Goal: Submit feedback/report problem: Provide input to the site owners about the experience or issues

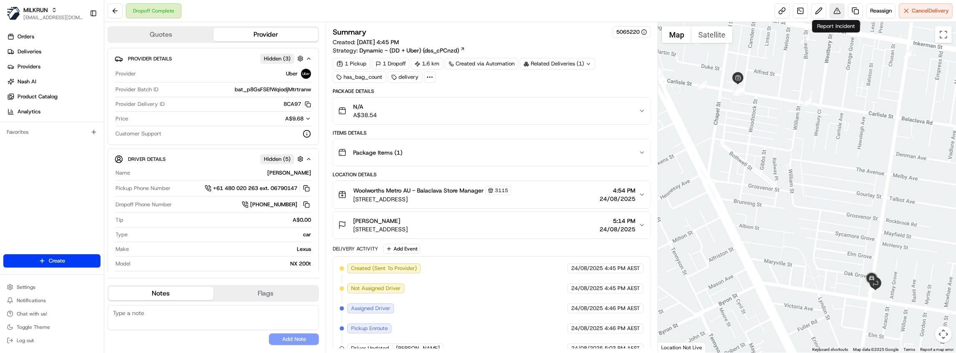
click at [833, 15] on button at bounding box center [837, 10] width 15 height 15
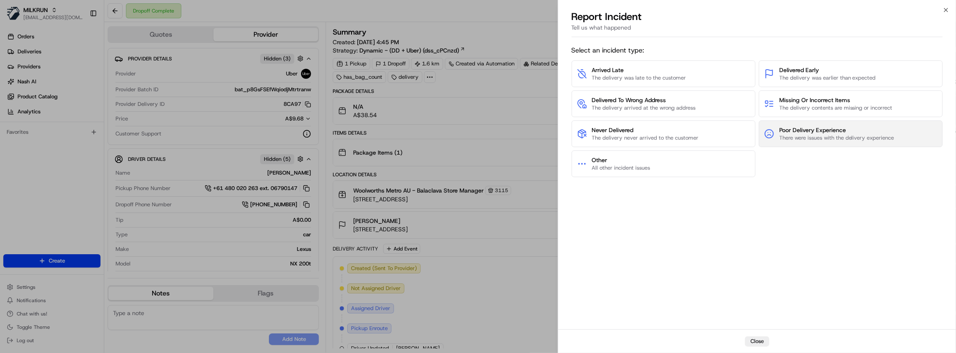
click at [805, 140] on span "There were issues with the delivery experience" at bounding box center [836, 138] width 115 height 8
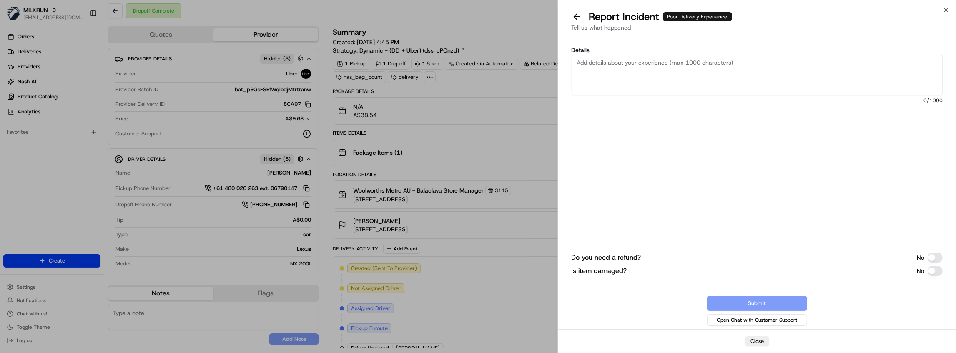
click at [622, 87] on textarea "Details" at bounding box center [757, 75] width 371 height 41
paste textarea ": The person who delivered my items was not the person in the photo. The photo …"
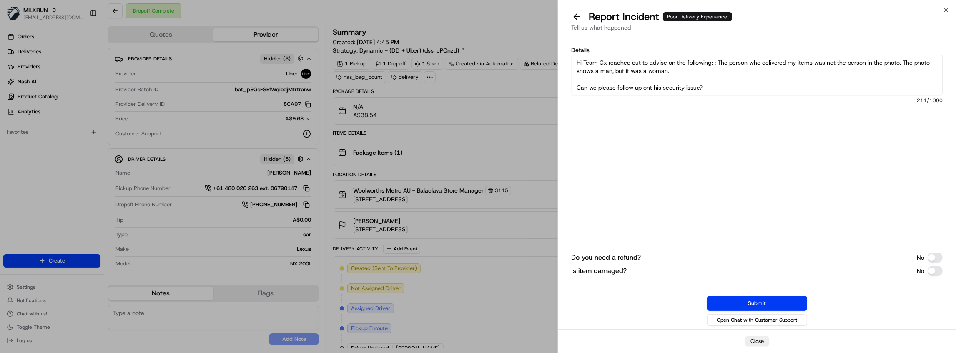
click at [654, 87] on textarea "Hi Team Cx reached out to advise on the following: : The person who delivered m…" at bounding box center [757, 75] width 371 height 41
type textarea "Hi Team Cx reached out to advise on the following: : The person who delivered m…"
click at [767, 299] on button "Submit" at bounding box center [757, 303] width 100 height 15
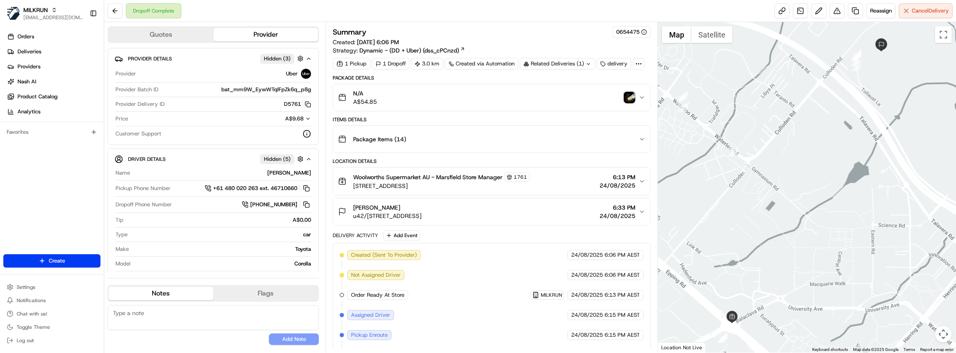
scroll to position [113, 0]
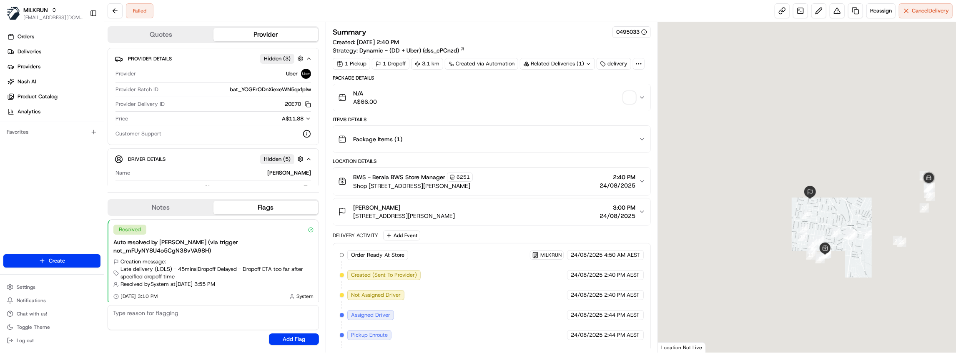
click at [634, 95] on span "button" at bounding box center [630, 98] width 12 height 12
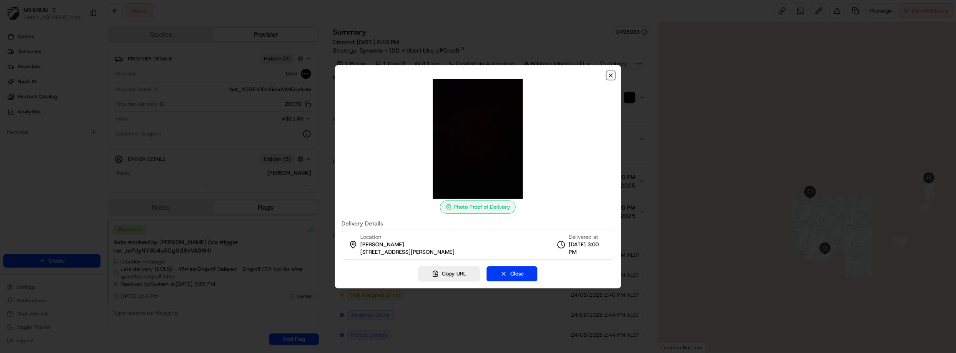
click at [610, 76] on icon "button" at bounding box center [610, 75] width 3 height 3
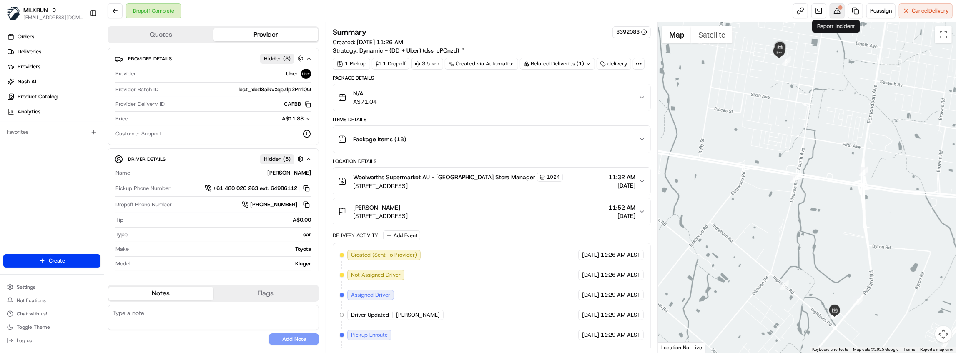
click at [834, 14] on button at bounding box center [837, 10] width 15 height 15
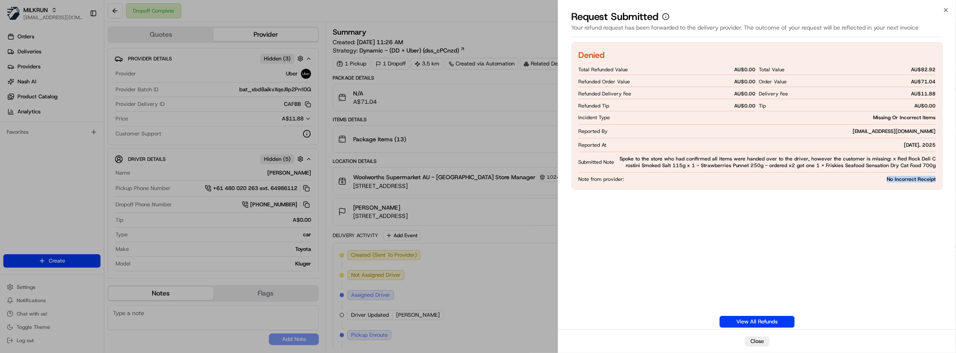
drag, startPoint x: 885, startPoint y: 181, endPoint x: 946, endPoint y: 180, distance: 60.9
click at [946, 180] on div "Denied Total Refunded Value AU$ 0.00 Refunded Order Value AU$ 0.00 Refunded Del…" at bounding box center [757, 184] width 398 height 289
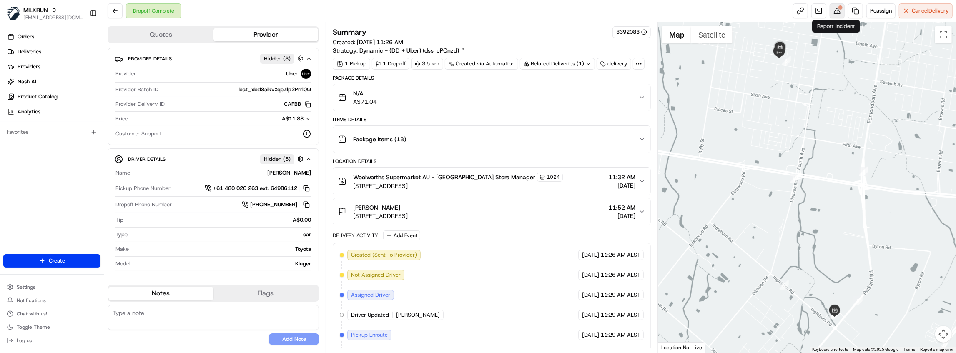
click at [840, 13] on button at bounding box center [837, 10] width 15 height 15
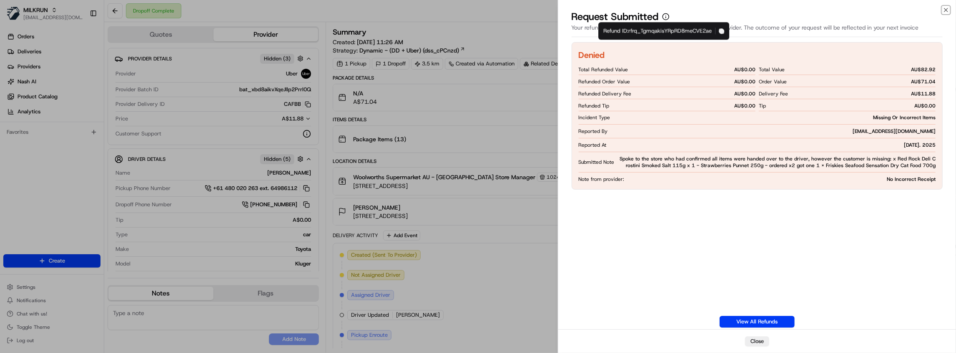
click at [724, 32] on rect "button" at bounding box center [722, 31] width 3 height 3
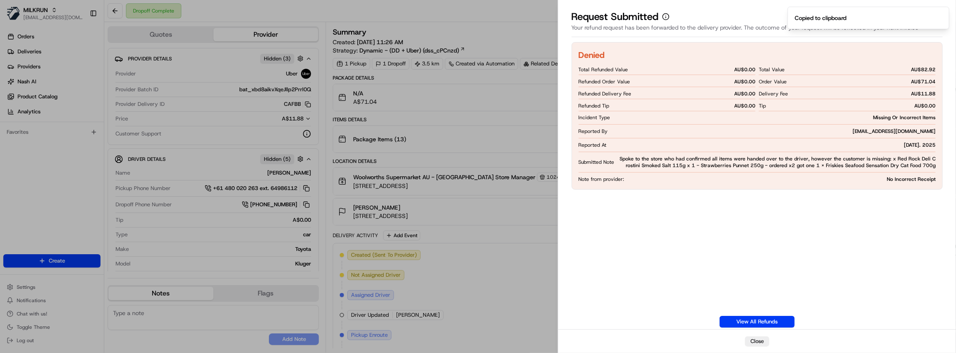
click at [717, 27] on div "Your refund request has been forwarded to the delivery provider. The outcome of…" at bounding box center [757, 30] width 371 height 14
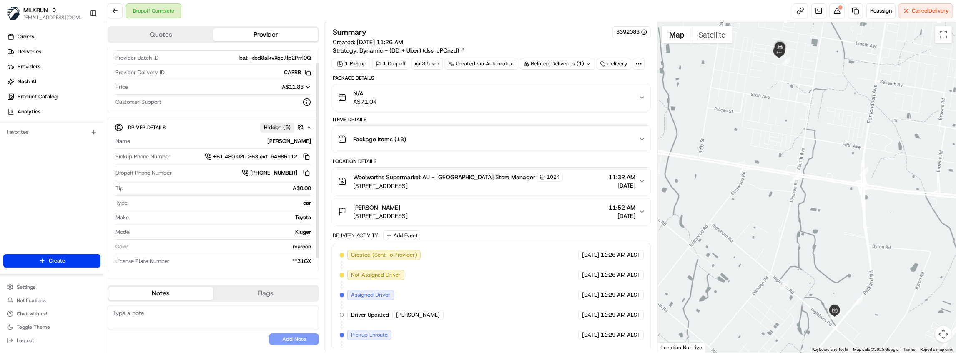
scroll to position [32, 0]
click at [835, 10] on button at bounding box center [837, 10] width 15 height 15
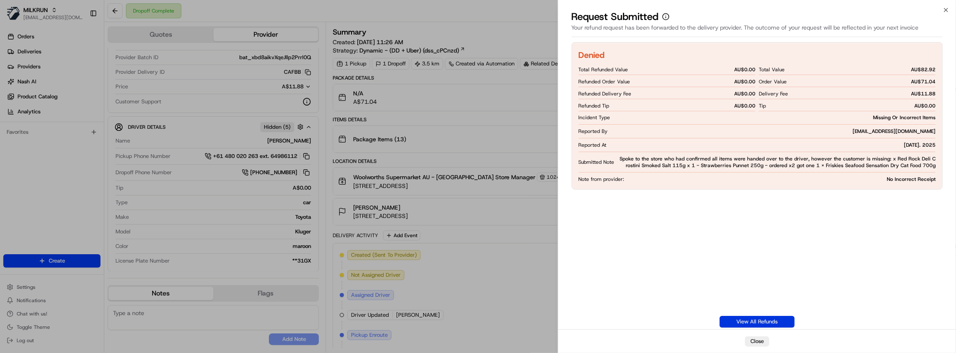
click at [776, 322] on link "View All Refunds" at bounding box center [756, 322] width 75 height 12
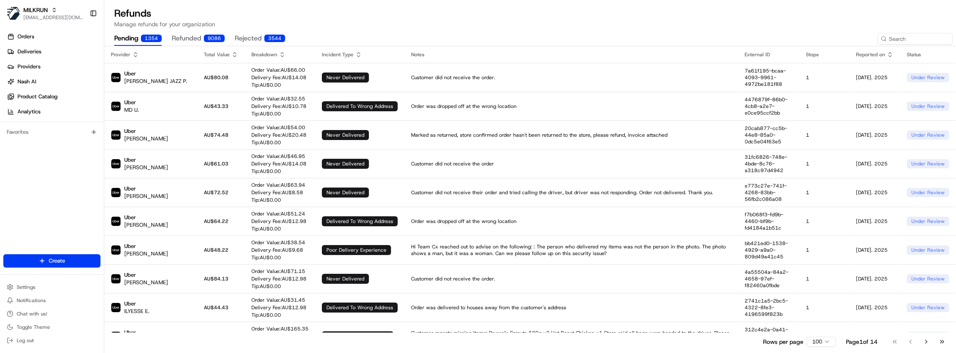
click at [241, 33] on button "rejected 3544" at bounding box center [260, 39] width 50 height 14
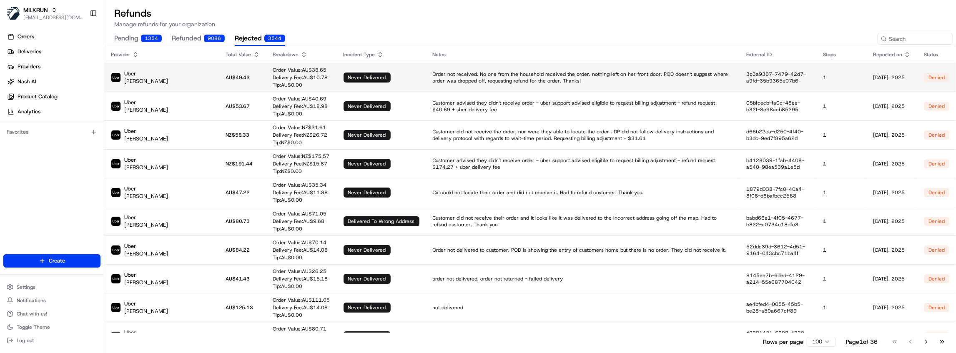
click at [573, 85] on td "Order not received. No one from the household received the order. nothing left …" at bounding box center [583, 77] width 314 height 29
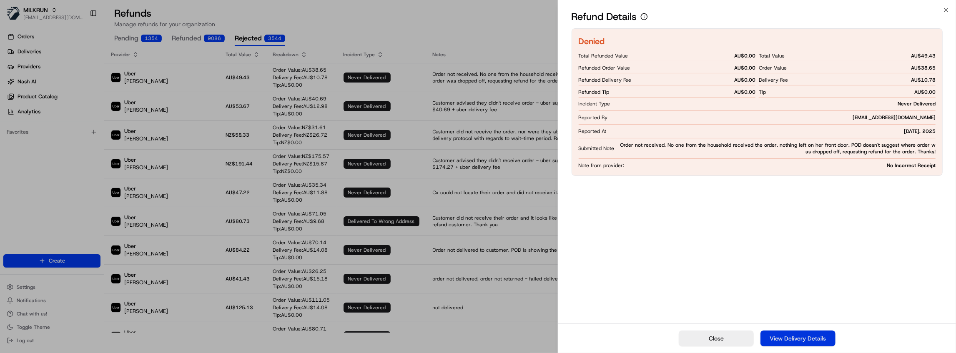
click at [815, 337] on link "View Delivery Details" at bounding box center [797, 339] width 75 height 16
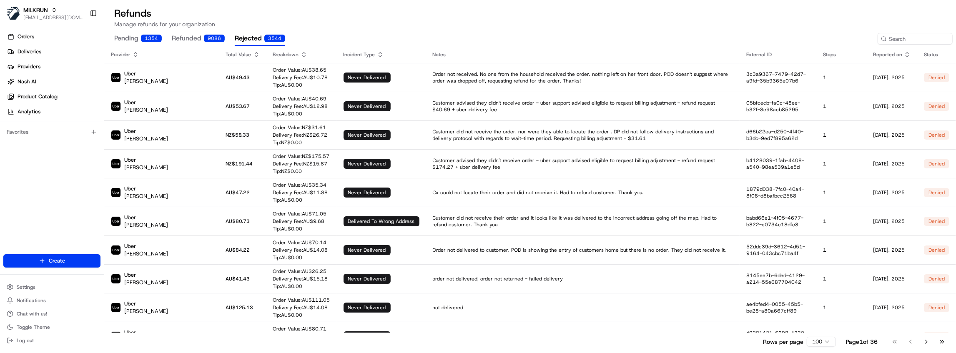
click at [302, 53] on icon at bounding box center [303, 52] width 3 height 1
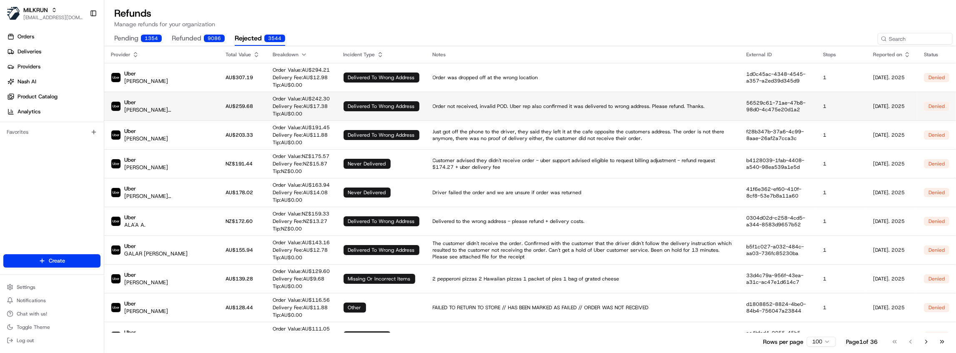
click at [285, 110] on p "Tip: AU$ 0.00" at bounding box center [301, 113] width 57 height 7
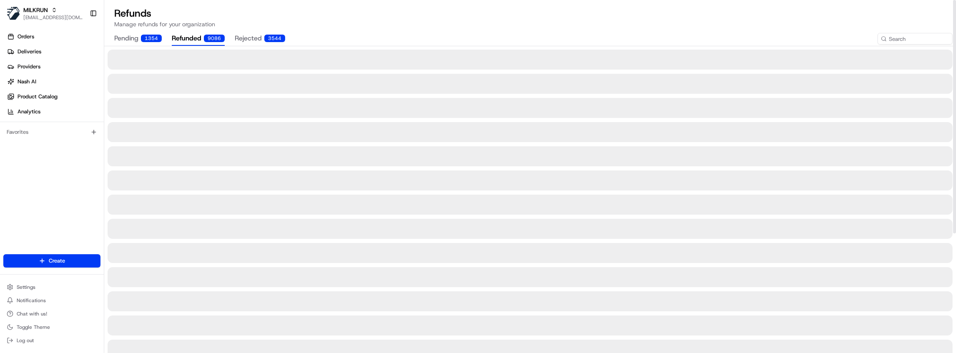
click at [188, 41] on button "refunded 9086" at bounding box center [198, 39] width 53 height 14
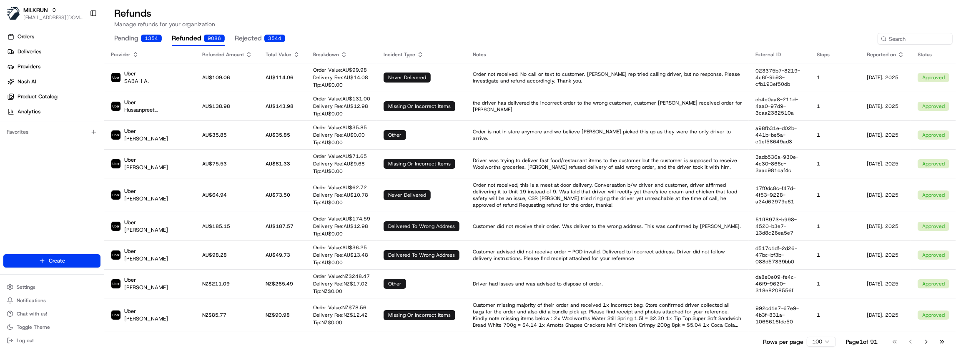
click at [246, 57] on icon at bounding box center [249, 54] width 7 height 7
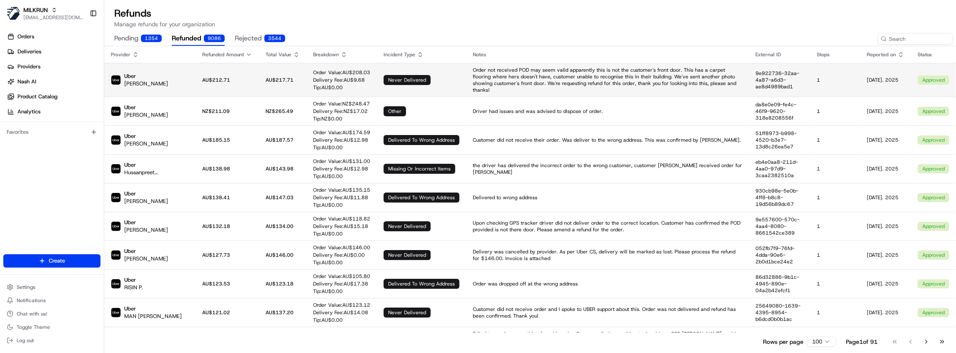
click at [430, 81] on td "never delivered" at bounding box center [421, 80] width 89 height 34
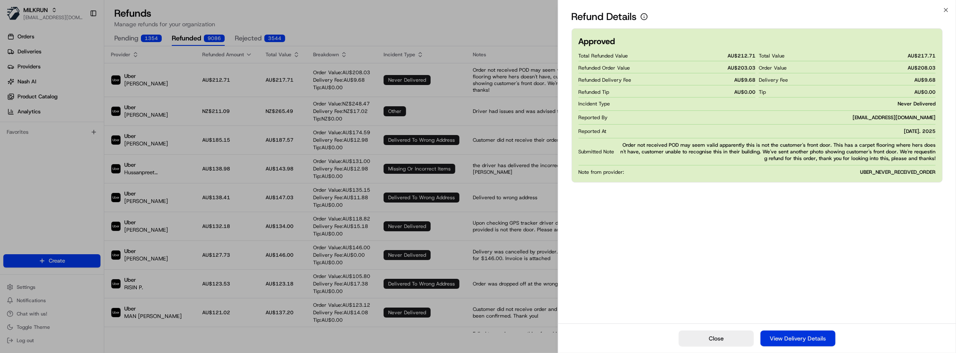
click at [812, 339] on link "View Delivery Details" at bounding box center [797, 339] width 75 height 16
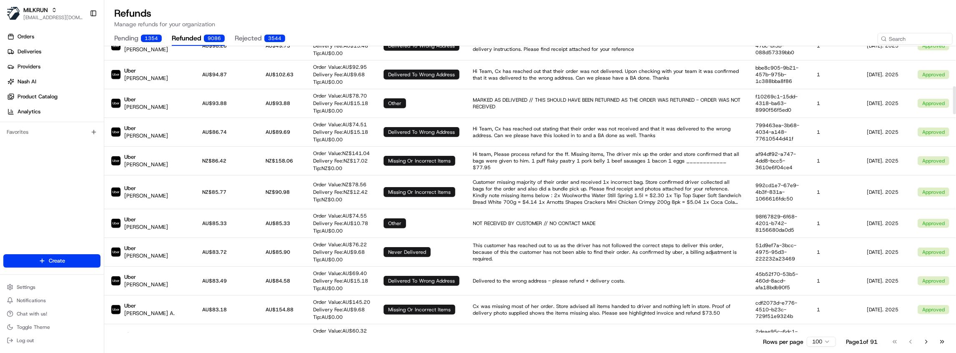
scroll to position [417, 0]
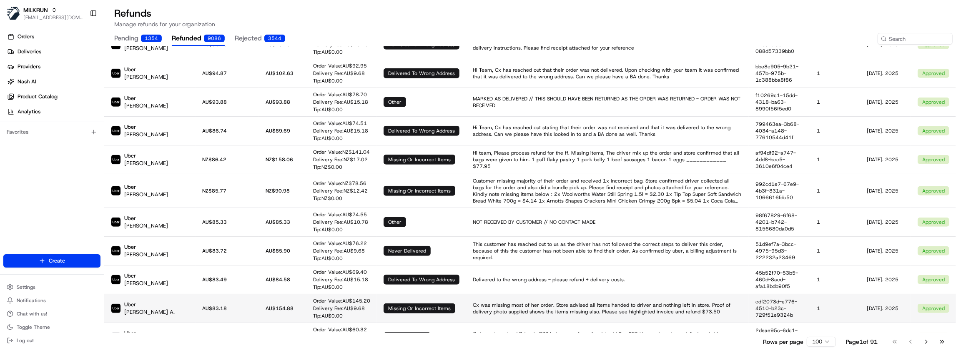
click at [571, 307] on td "Cx was missing most of her order. Store advised all items handed to driver and …" at bounding box center [607, 308] width 283 height 29
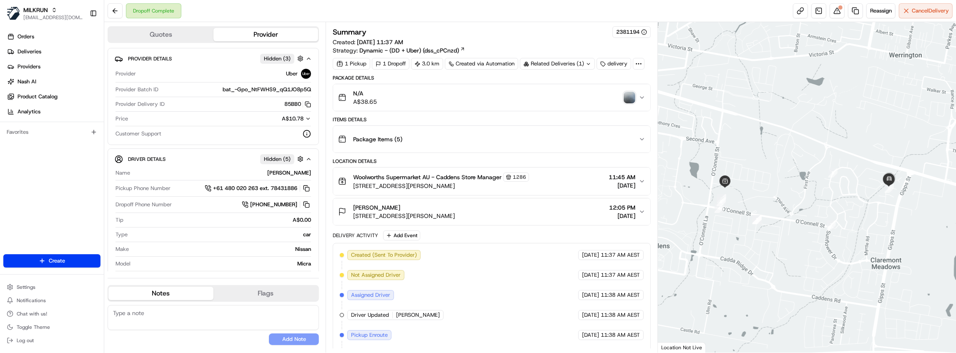
click at [630, 94] on img "button" at bounding box center [630, 98] width 12 height 12
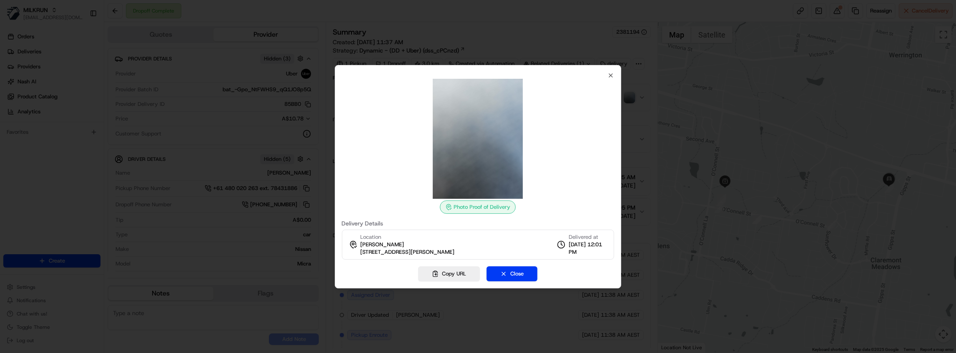
click at [627, 96] on div at bounding box center [478, 176] width 956 height 353
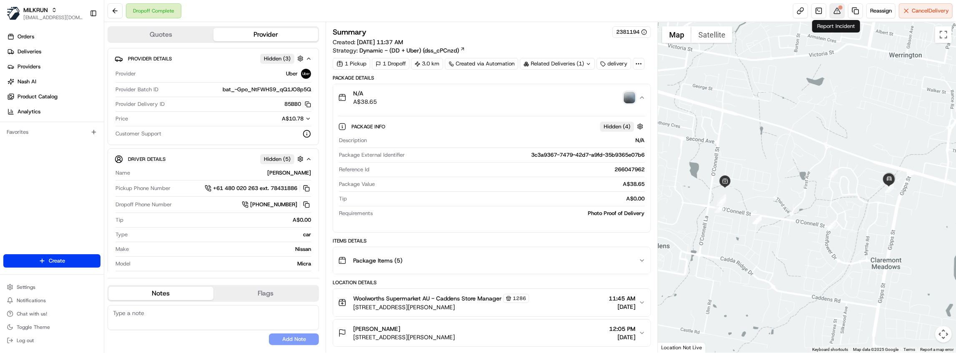
click at [833, 12] on button at bounding box center [837, 10] width 15 height 15
click at [834, 17] on button at bounding box center [837, 10] width 15 height 15
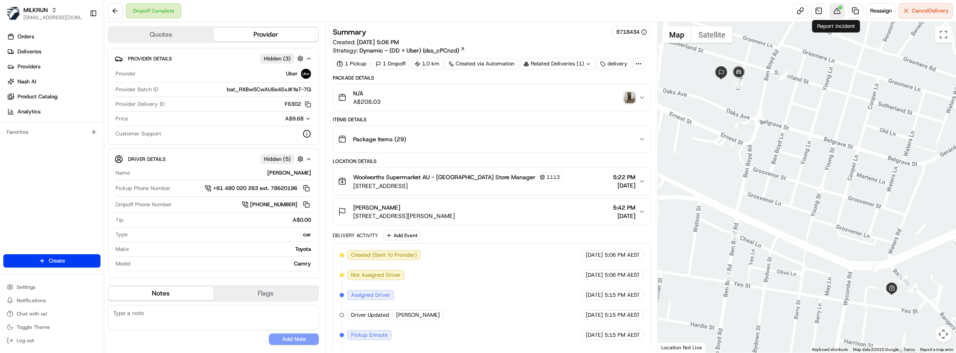
click at [835, 14] on button at bounding box center [837, 10] width 15 height 15
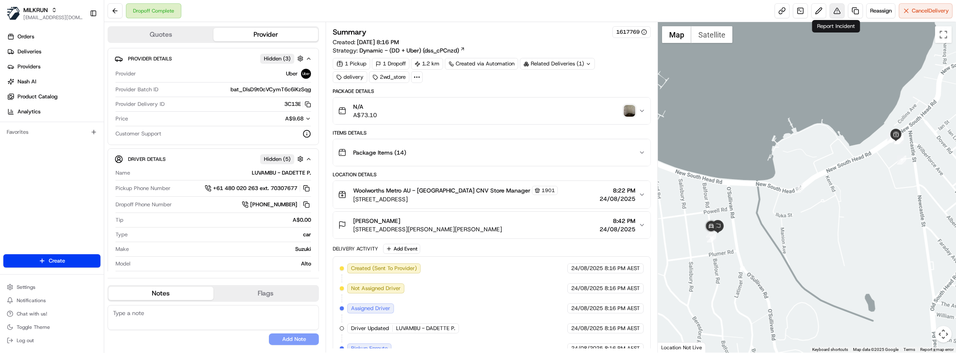
click at [834, 10] on button at bounding box center [837, 10] width 15 height 15
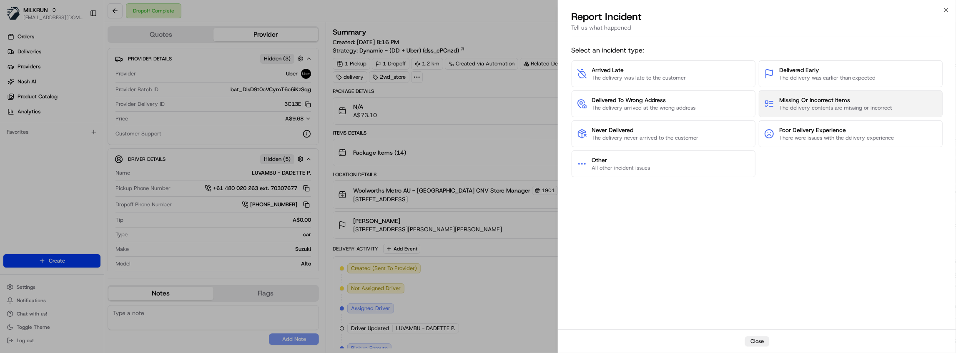
click at [807, 109] on span "The delivery contents are missing or incorrect" at bounding box center [835, 108] width 113 height 8
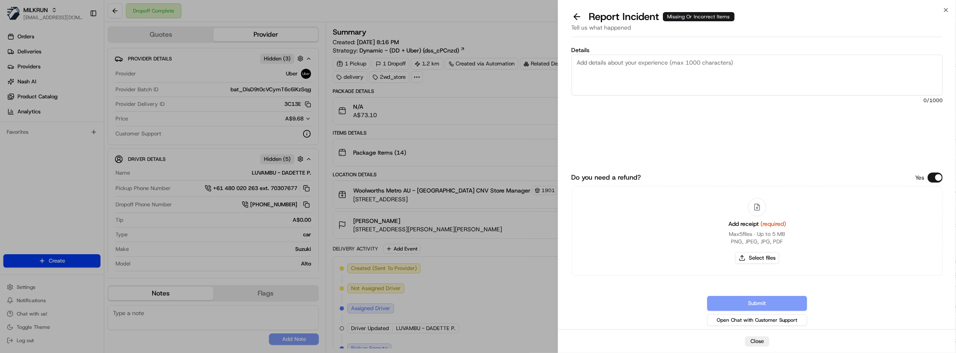
click at [653, 78] on textarea "Details" at bounding box center [757, 75] width 371 height 41
click at [815, 61] on textarea "Hi Team, CX received one bag that was hers and one bag from the batch delivery" at bounding box center [757, 75] width 371 height 41
click at [584, 77] on textarea "Hi Team, CX received one bag that was hers and one bag from the batch delivery.…" at bounding box center [757, 75] width 371 height 41
paste textarea "maxibon dessert bars golden [DEMOGRAPHIC_DATA] time cadbury creations Beacon fi…"
click at [892, 63] on textarea "Hi Team, CX received one bag that was hers and one bag from the batch delivery.…" at bounding box center [757, 75] width 371 height 41
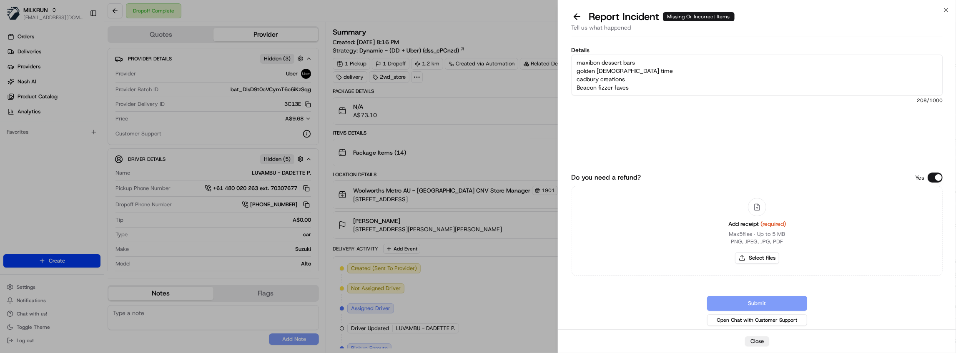
scroll to position [25, 0]
type textarea "Hi Team, CX received one bag that was hers and one bag from the batch delivery.…"
click at [762, 261] on button "Select files" at bounding box center [757, 258] width 44 height 12
type input "C:\fakepath\Screenshot [DATE] 212812.png"
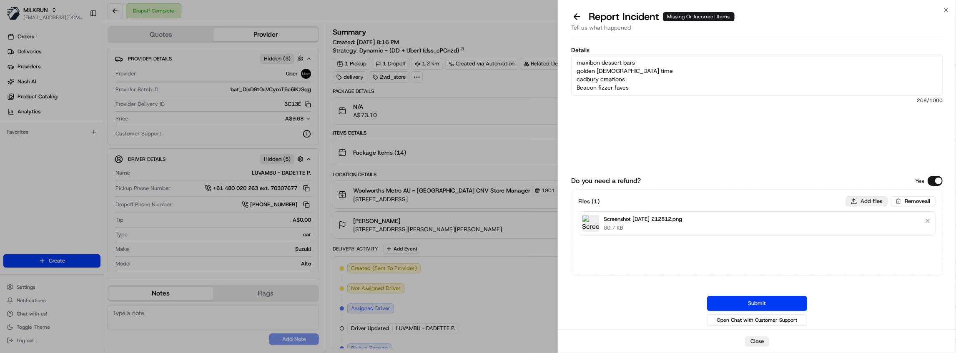
click at [875, 203] on button "Add files" at bounding box center [867, 201] width 42 height 10
type input "C:\fakepath\Screenshot [DATE] 212840.png"
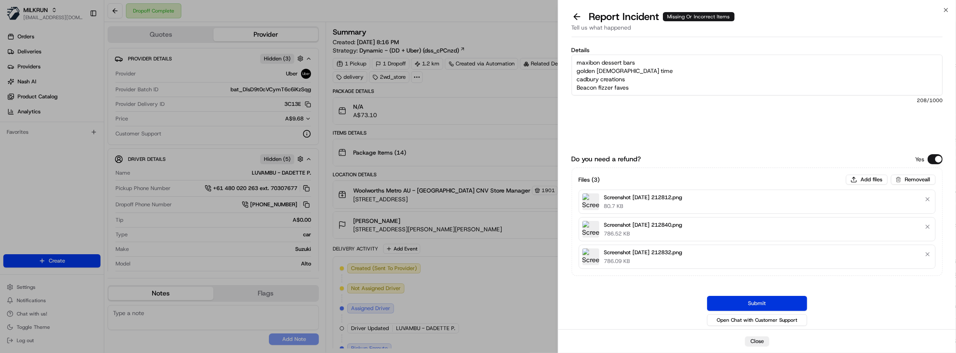
click at [770, 303] on button "Submit" at bounding box center [757, 303] width 100 height 15
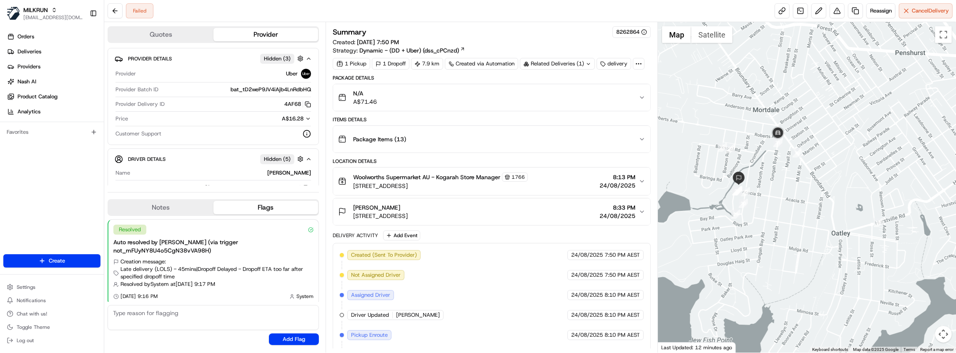
scroll to position [133, 0]
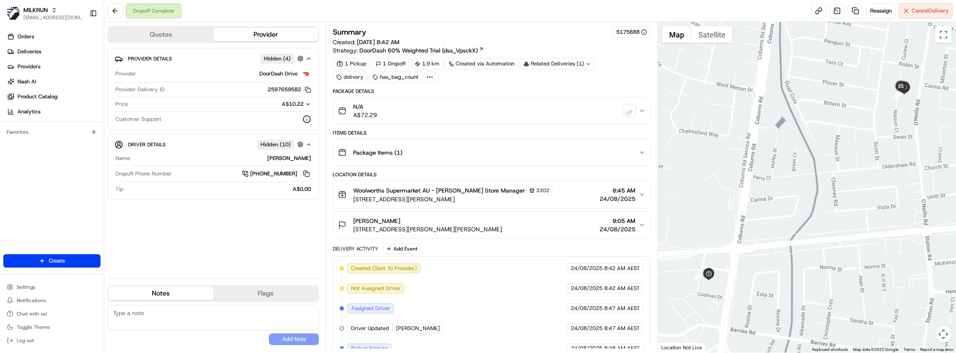
click at [628, 111] on img "button" at bounding box center [630, 111] width 12 height 12
click at [537, 114] on div "N/A A$72.29" at bounding box center [488, 111] width 301 height 17
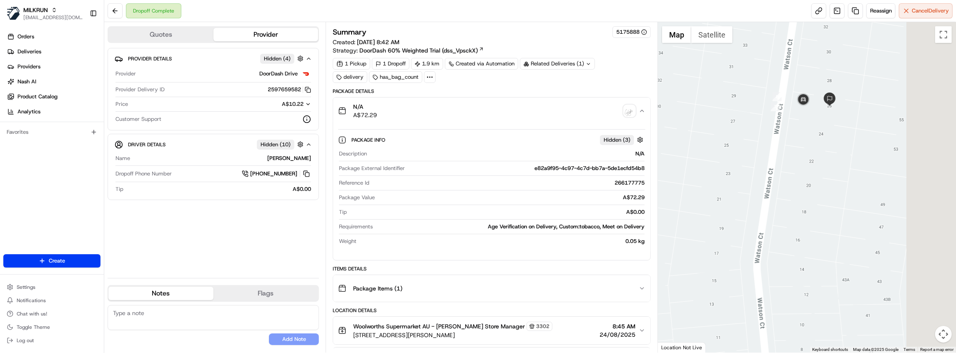
drag, startPoint x: 862, startPoint y: 122, endPoint x: 780, endPoint y: 130, distance: 83.3
click at [780, 130] on div at bounding box center [807, 187] width 298 height 331
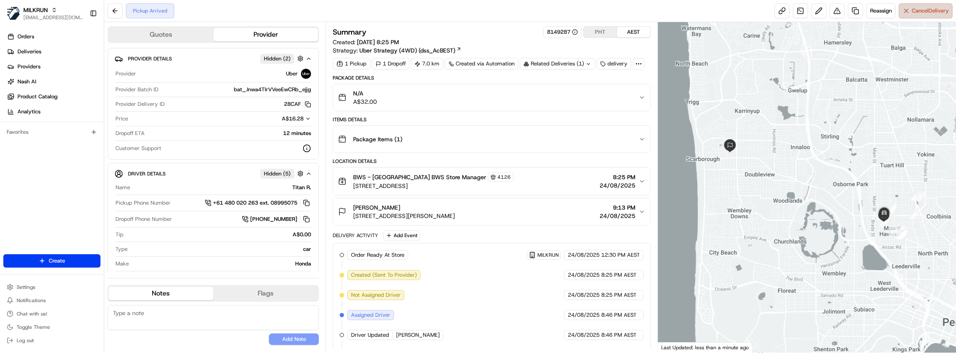
click at [927, 10] on span "Cancel Delivery" at bounding box center [930, 11] width 37 height 8
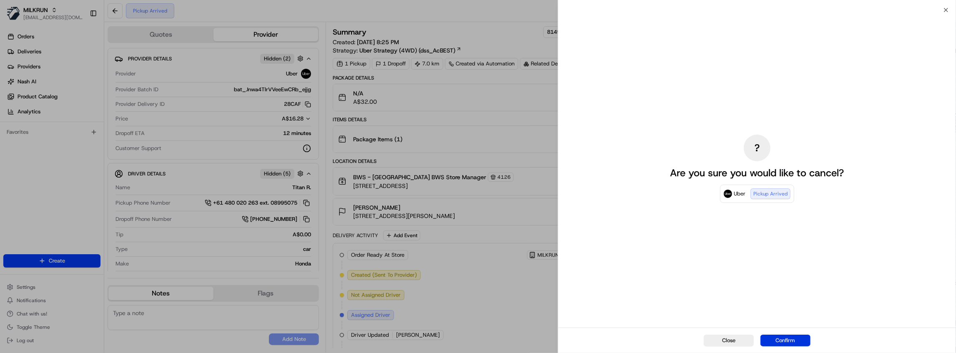
click at [784, 335] on div "Close Confirm" at bounding box center [757, 340] width 398 height 25
drag, startPoint x: 792, startPoint y: 340, endPoint x: 789, endPoint y: 352, distance: 12.3
click at [789, 352] on div "Close Confirm" at bounding box center [757, 340] width 398 height 25
click at [790, 337] on button "Confirm" at bounding box center [785, 341] width 50 height 12
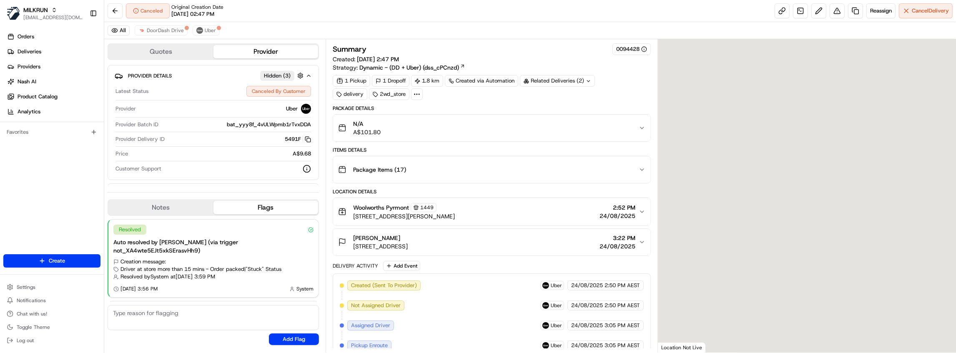
scroll to position [67, 0]
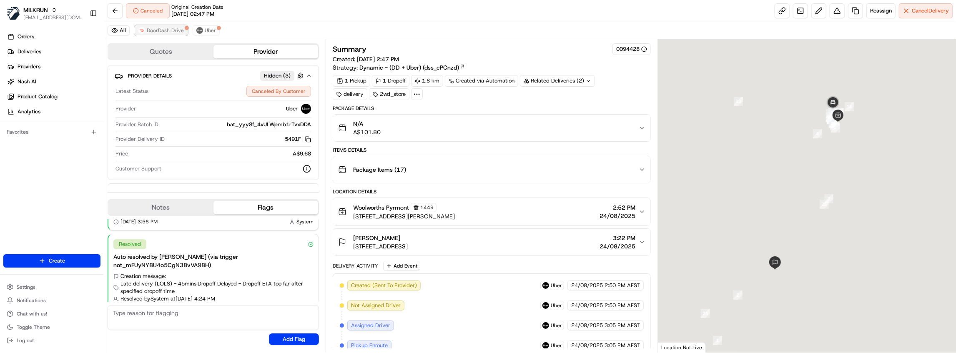
click at [170, 31] on span "DoorDash Drive" at bounding box center [165, 30] width 37 height 7
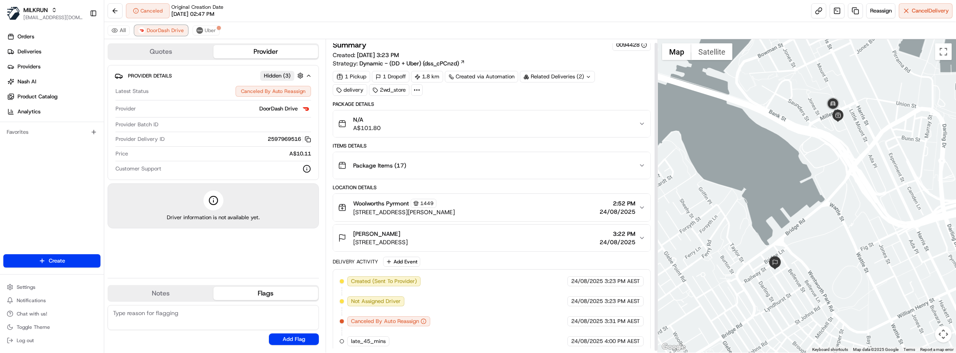
scroll to position [5, 0]
click at [538, 74] on div "Related Deliveries (2)" at bounding box center [557, 76] width 75 height 12
click at [578, 108] on span "job_Yxz6a647Rwq5grVYsrBrZo" at bounding box center [577, 108] width 77 height 8
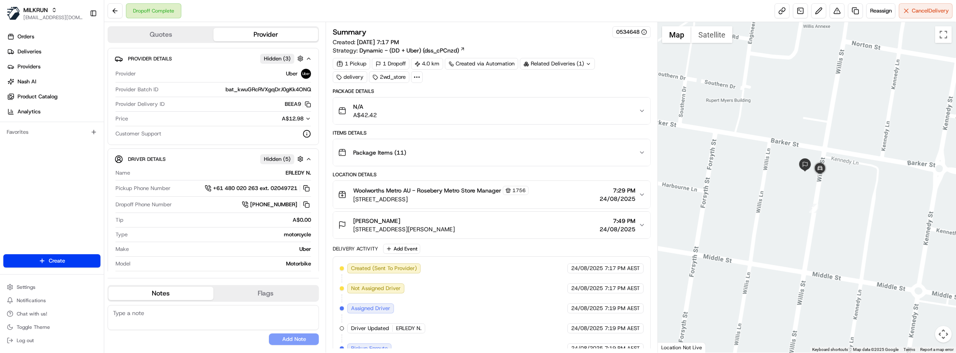
drag, startPoint x: 869, startPoint y: 185, endPoint x: 810, endPoint y: 199, distance: 60.5
click at [810, 199] on div at bounding box center [807, 187] width 298 height 331
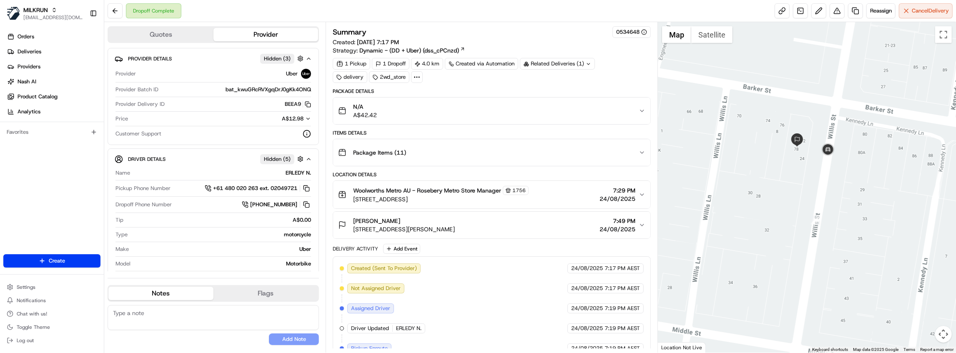
click at [437, 113] on div "N/A A$42.42" at bounding box center [488, 111] width 301 height 17
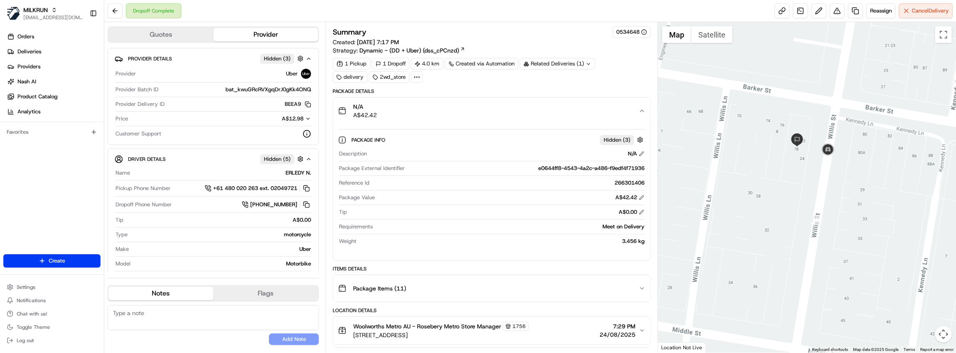
click at [437, 113] on div "N/A A$42.42" at bounding box center [488, 111] width 301 height 17
